Goal: Information Seeking & Learning: Find specific page/section

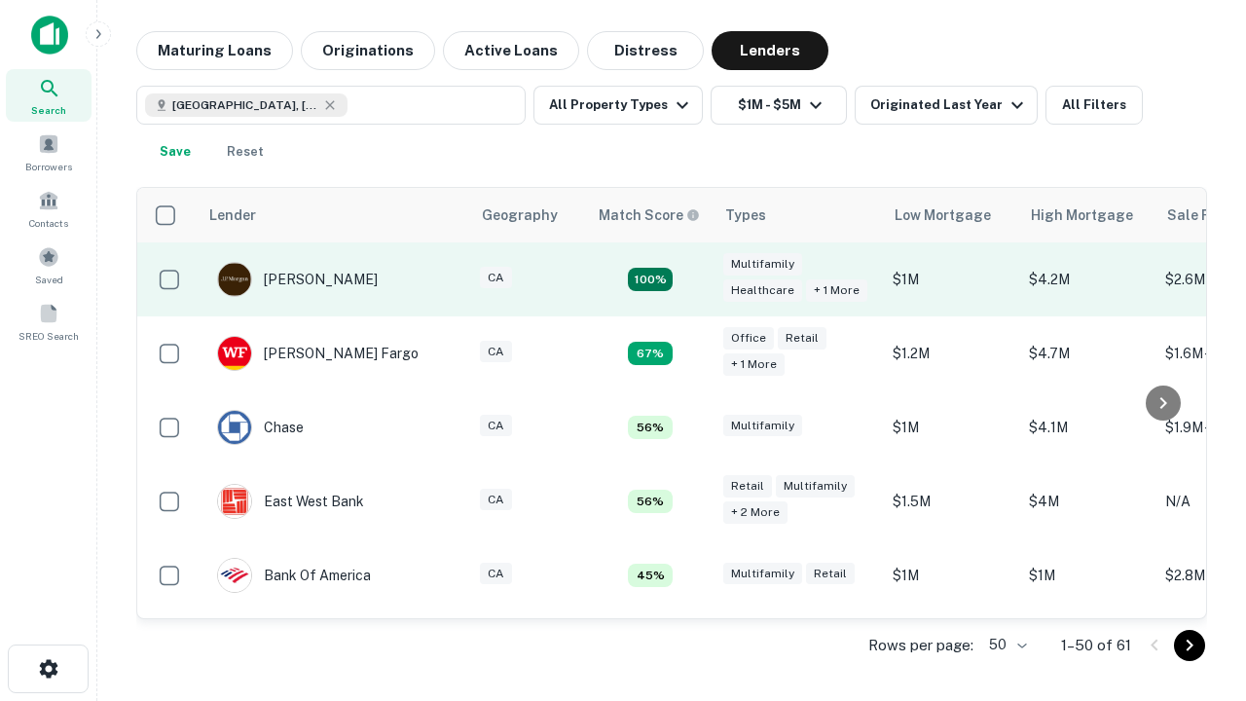
click at [691, 279] on td "100%" at bounding box center [650, 279] width 127 height 74
